Goal: Download file/media

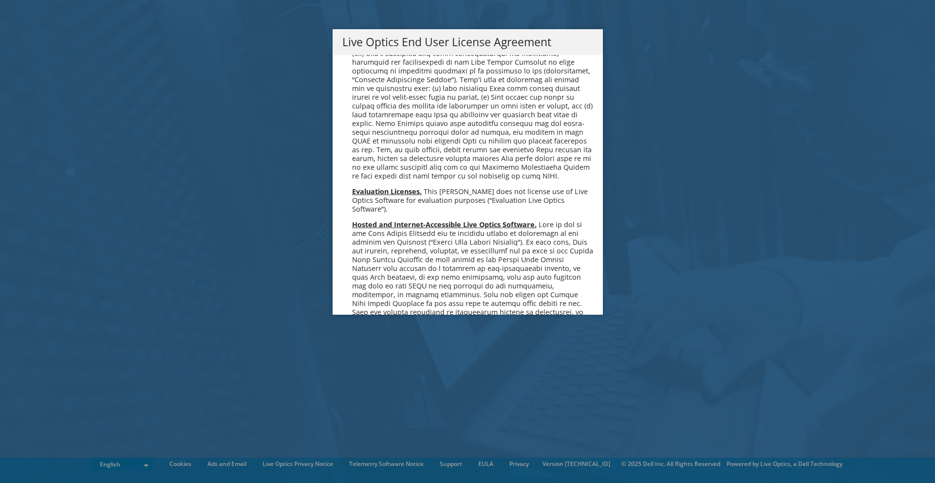
scroll to position [3681, 0]
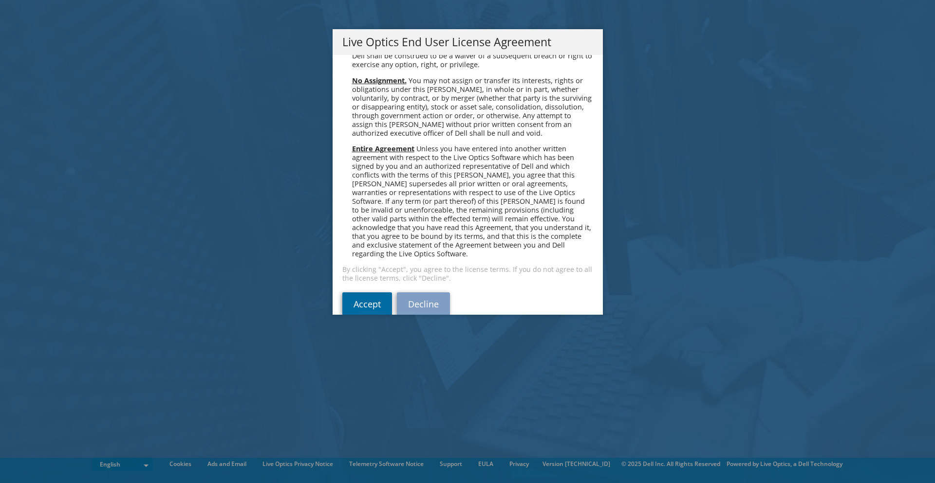
click at [366, 293] on link "Accept" at bounding box center [367, 304] width 50 height 23
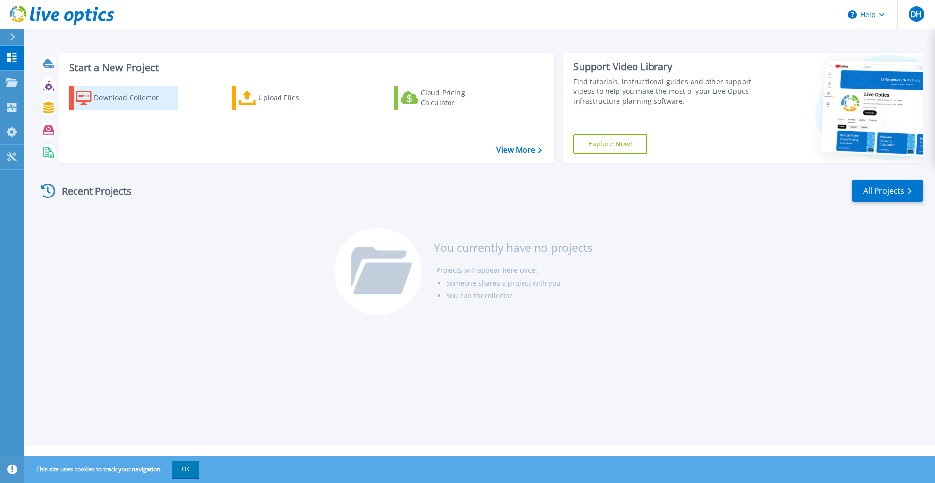
click at [115, 98] on div "Download Collector" at bounding box center [133, 97] width 78 height 19
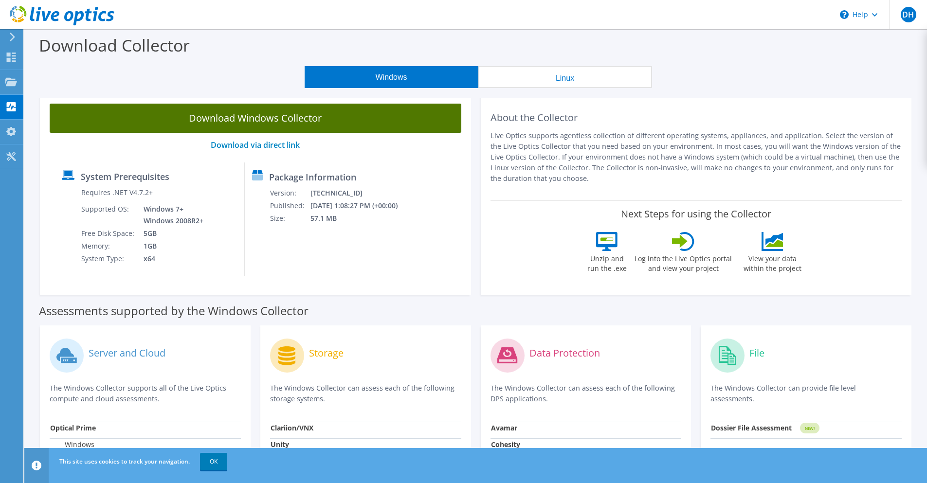
click at [276, 120] on link "Download Windows Collector" at bounding box center [256, 118] width 412 height 29
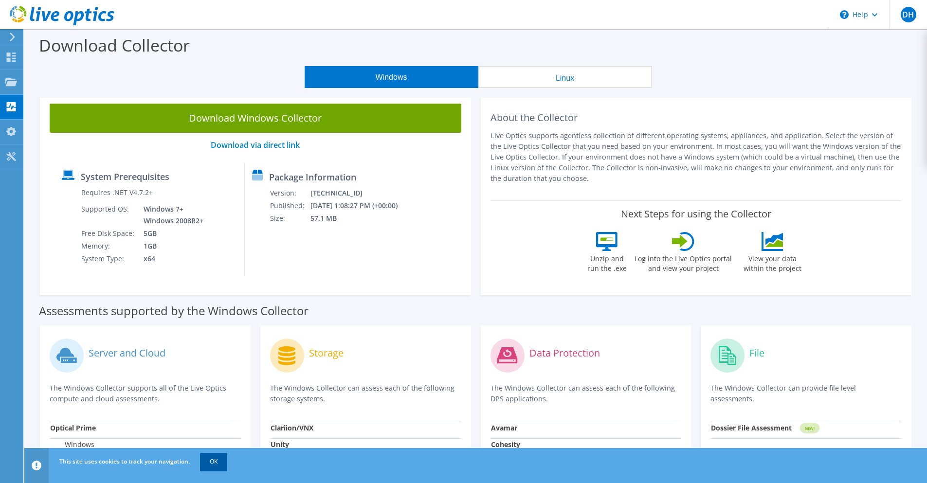
click at [213, 460] on link "OK" at bounding box center [213, 462] width 27 height 18
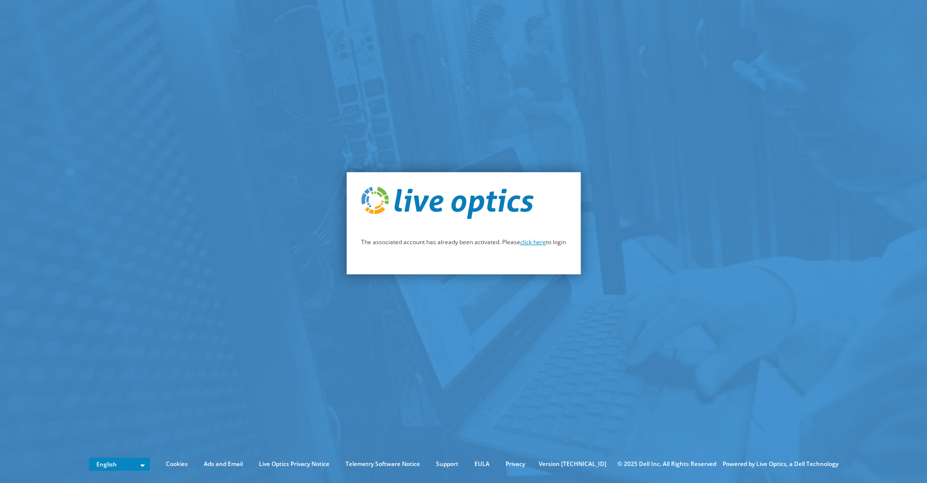
click at [532, 241] on link "click here" at bounding box center [533, 242] width 26 height 8
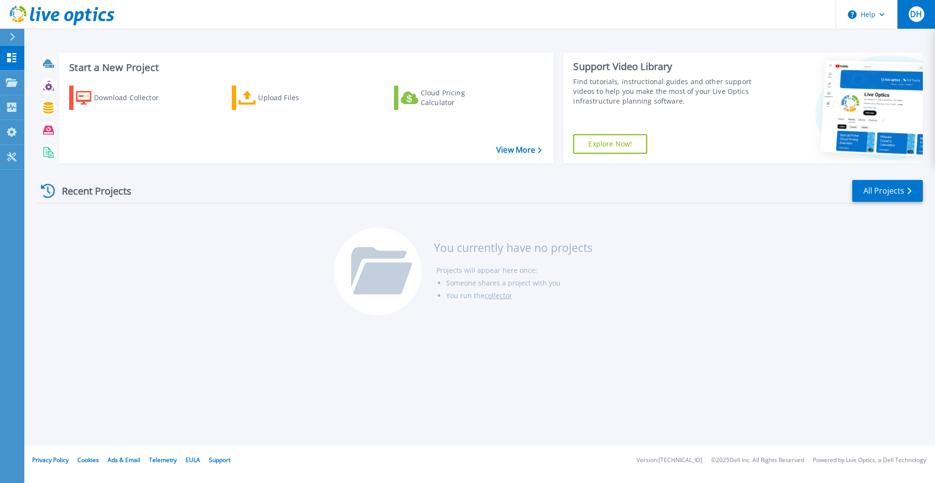
click at [917, 18] on span "DH" at bounding box center [916, 14] width 12 height 8
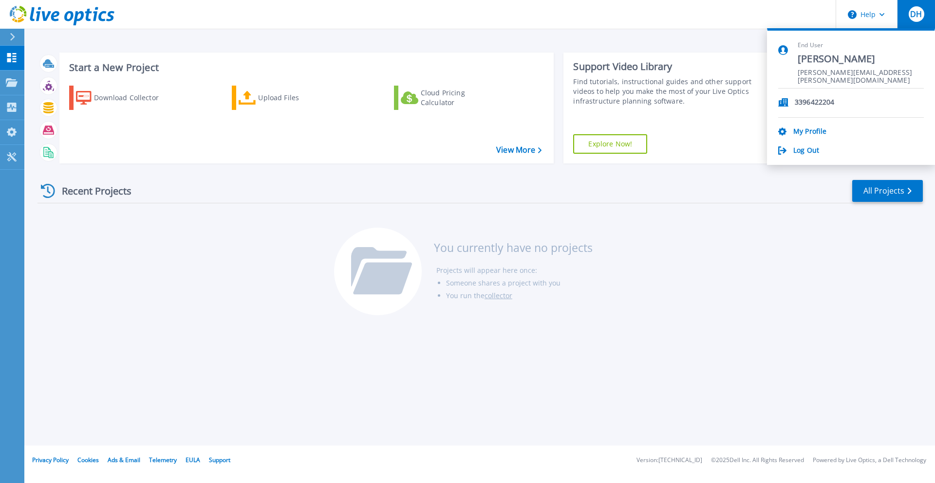
click at [124, 248] on div "Recent Projects All Projects You currently have no projects Projects will appea…" at bounding box center [479, 248] width 885 height 154
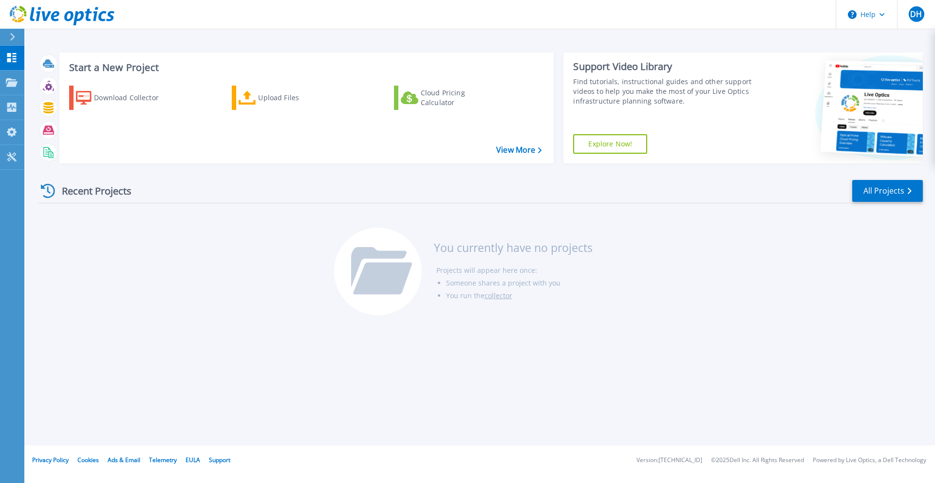
click at [162, 351] on div "Start a New Project Download Collector Upload Files Cloud Pricing Calculator Vi…" at bounding box center [479, 223] width 910 height 446
